Goal: Information Seeking & Learning: Understand process/instructions

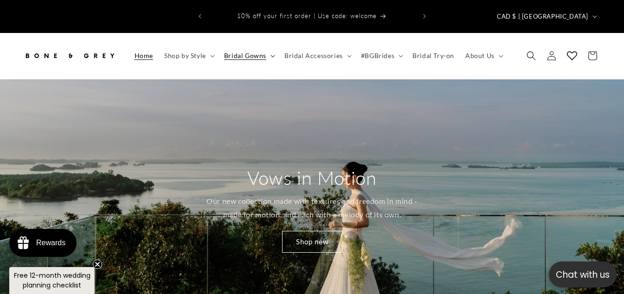
click at [257, 51] on span "Bridal Gowns" at bounding box center [245, 55] width 42 height 8
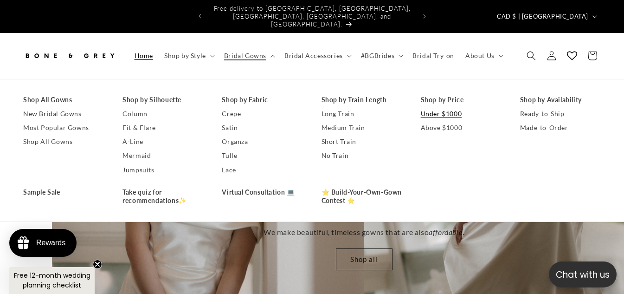
click at [440, 107] on link "Under $1000" at bounding box center [461, 114] width 81 height 14
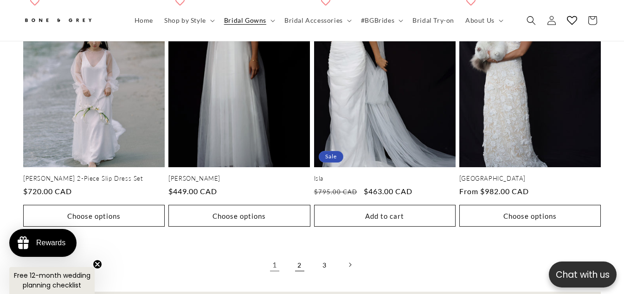
click at [300, 254] on link "2" at bounding box center [299, 264] width 20 height 20
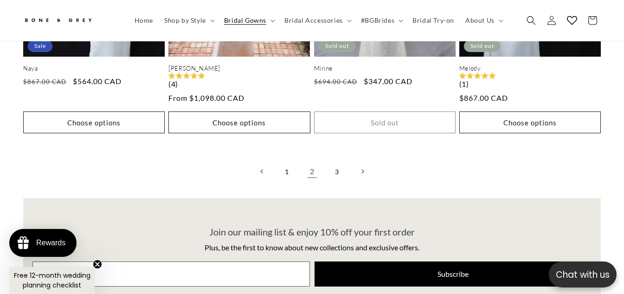
scroll to position [1943, 0]
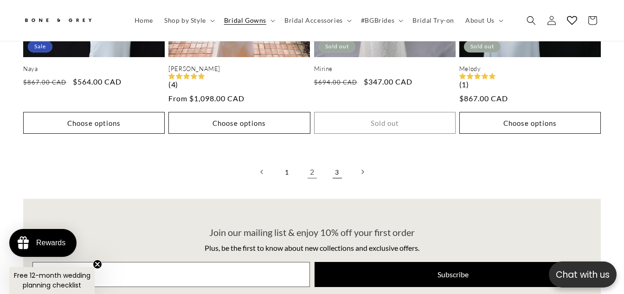
click at [338, 161] on link "3" at bounding box center [337, 171] width 20 height 20
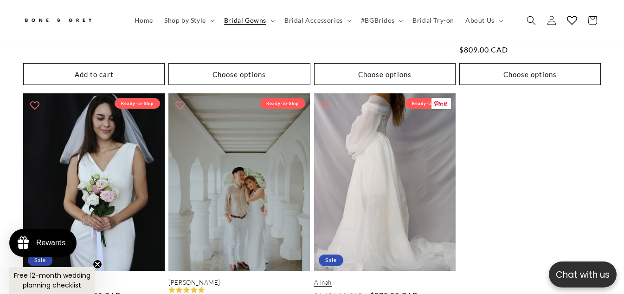
scroll to position [691, 0]
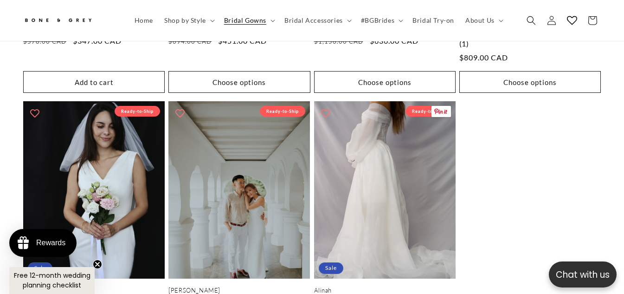
click at [347, 286] on link "Alinah" at bounding box center [384, 290] width 141 height 8
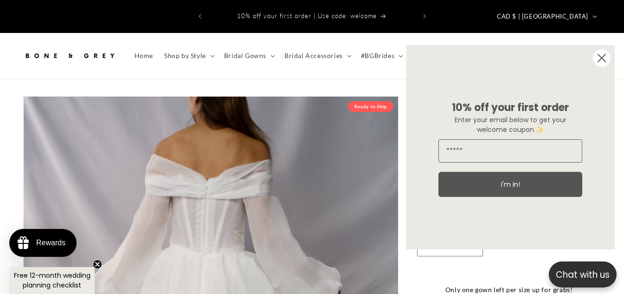
click at [604, 61] on circle "Close dialog" at bounding box center [602, 58] width 18 height 18
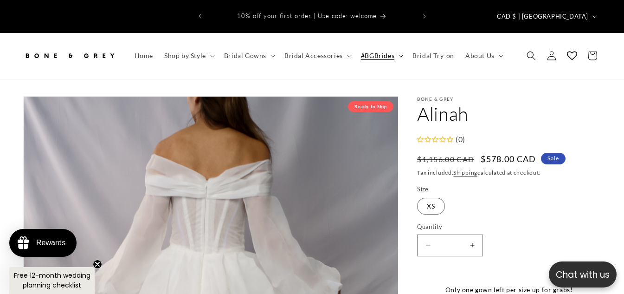
click at [390, 51] on span "#BGBrides" at bounding box center [377, 55] width 33 height 8
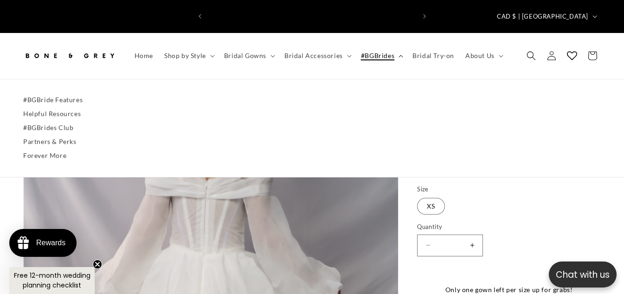
scroll to position [0, 208]
click at [316, 51] on span "Bridal Accessories" at bounding box center [313, 55] width 58 height 8
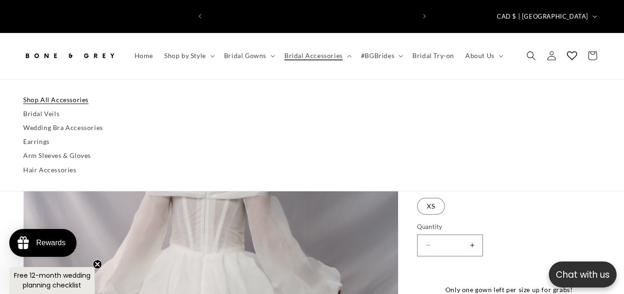
scroll to position [0, 416]
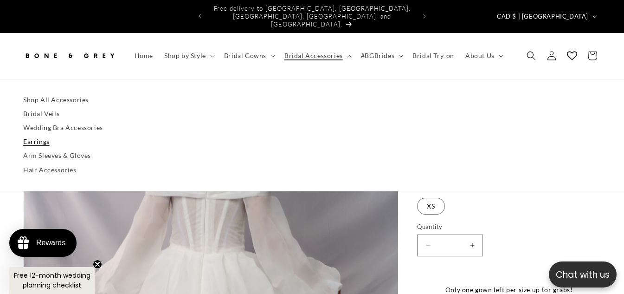
click at [105, 135] on link "Earrings" at bounding box center [312, 142] width 578 height 14
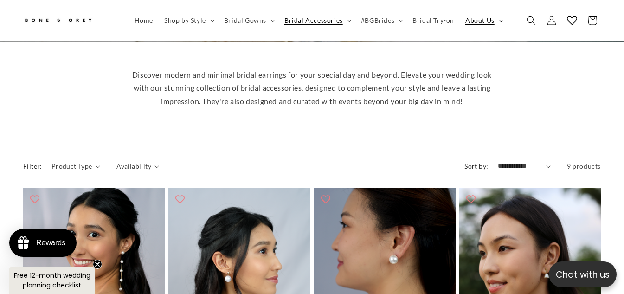
click at [476, 20] on span "About Us" at bounding box center [479, 20] width 29 height 8
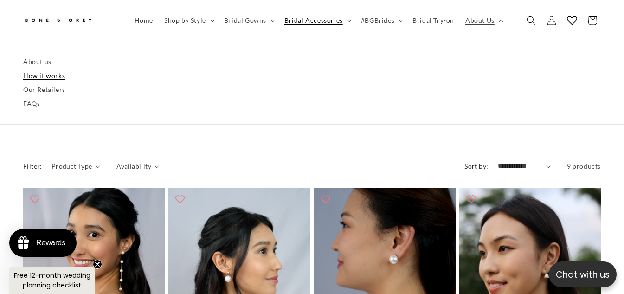
click at [51, 78] on link "How it works" at bounding box center [312, 76] width 578 height 14
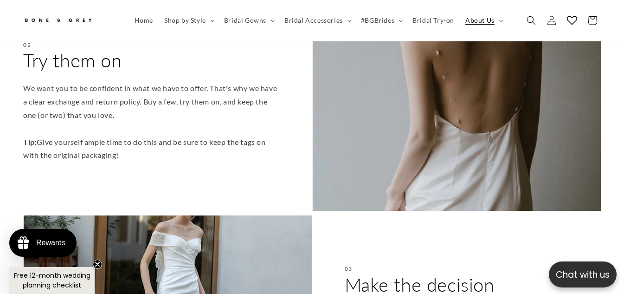
scroll to position [552, 0]
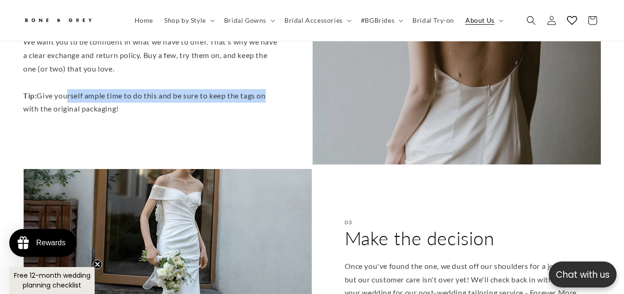
drag, startPoint x: 64, startPoint y: 78, endPoint x: 264, endPoint y: 77, distance: 200.4
click at [264, 77] on p "We want you to be confident in what we have to offer. That's why we have a clea…" at bounding box center [151, 75] width 257 height 80
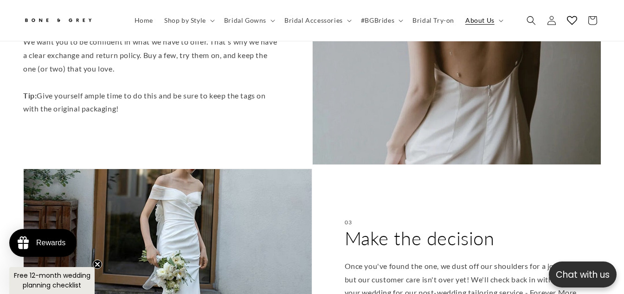
click at [116, 120] on div "02 Try them on We want you to be confident in what we have to offer. That's why…" at bounding box center [167, 57] width 289 height 213
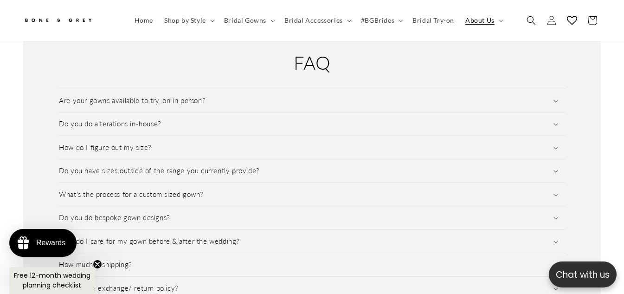
scroll to position [1340, 0]
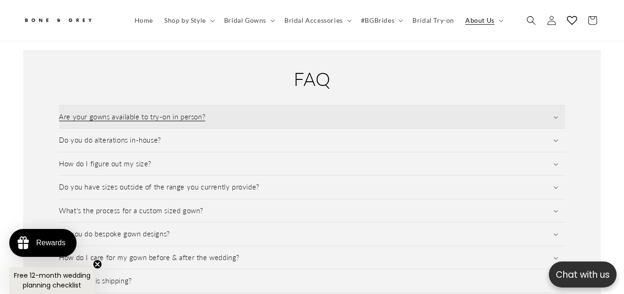
click at [145, 112] on h3 "Are your gowns available to try-on in person?" at bounding box center [132, 116] width 146 height 9
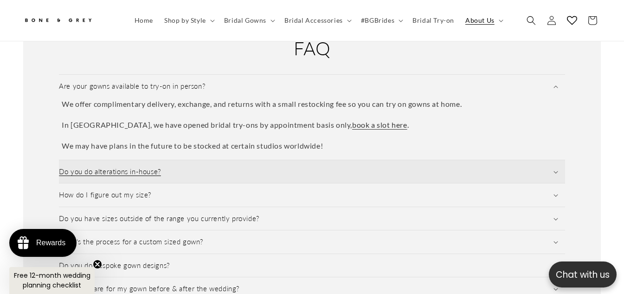
scroll to position [1387, 0]
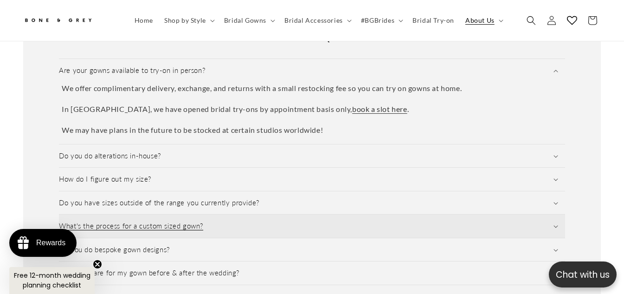
click at [195, 221] on h3 "What's the process for a custom sized gown?" at bounding box center [131, 225] width 144 height 9
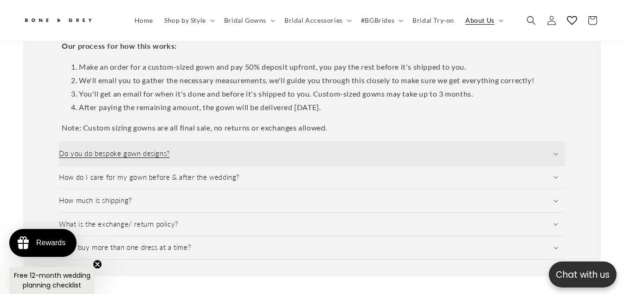
scroll to position [0, 416]
click at [306, 146] on summary "Do you do bespoke gown designs?" at bounding box center [312, 153] width 506 height 23
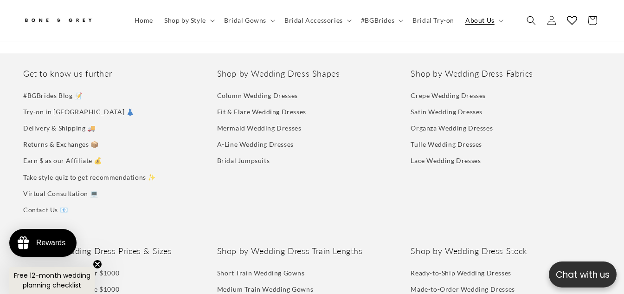
scroll to position [0, 208]
